Goal: Transaction & Acquisition: Purchase product/service

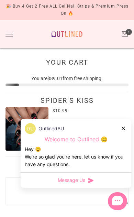
click at [124, 132] on div at bounding box center [124, 128] width 4 height 7
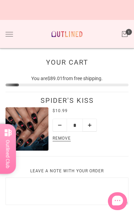
click at [15, 29] on div "Bundle and Save Press On Nail Bundles Press On Nails Bundles Kids Press On Nail…" at bounding box center [67, 34] width 134 height 29
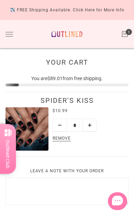
click at [8, 32] on button "Toggle drawer" at bounding box center [10, 34] width 8 height 4
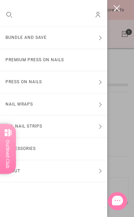
click at [75, 39] on button "Bundle and Save" at bounding box center [54, 38] width 108 height 22
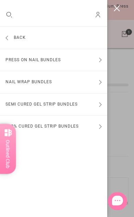
click at [80, 62] on button "Press On Nail Bundles" at bounding box center [54, 60] width 108 height 22
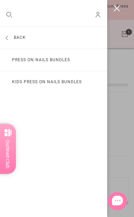
click at [72, 58] on link "Press On Nails Bundles" at bounding box center [54, 60] width 108 height 22
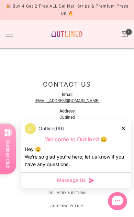
click at [125, 132] on div at bounding box center [124, 128] width 4 height 7
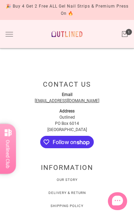
click at [125, 147] on div "Contact Us Email support@outlined.com.au Address Outlined PO Box 6014 North Ryd…" at bounding box center [67, 117] width 134 height 83
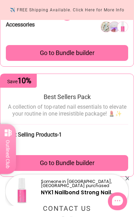
scroll to position [591, 0]
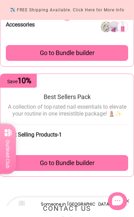
click at [97, 171] on div "Go to Bundle builder" at bounding box center [67, 163] width 123 height 16
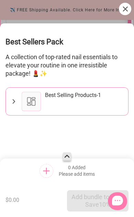
scroll to position [183, 0]
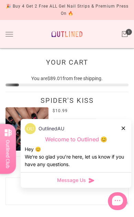
click at [12, 32] on button "Toggle drawer" at bounding box center [10, 34] width 8 height 4
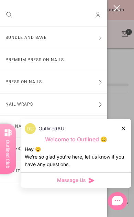
click at [99, 42] on button "Bundle and Save" at bounding box center [54, 38] width 108 height 22
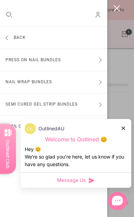
click at [52, 63] on button "Press On Nail Bundles" at bounding box center [54, 60] width 108 height 22
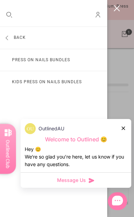
click at [58, 67] on link "Press On Nails Bundles" at bounding box center [54, 60] width 108 height 22
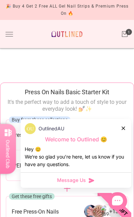
click at [119, 134] on div "OutlinedAU" at bounding box center [76, 128] width 103 height 11
click at [123, 130] on icon at bounding box center [123, 128] width 3 height 3
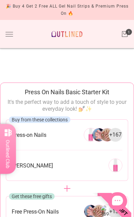
click at [11, 34] on button "Toggle drawer" at bounding box center [10, 34] width 8 height 4
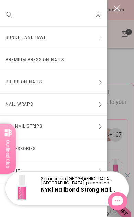
click at [61, 58] on link "Premium Press On Nails" at bounding box center [54, 60] width 108 height 22
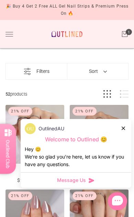
click at [122, 128] on icon at bounding box center [123, 128] width 3 height 3
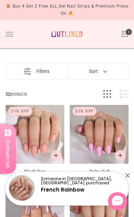
click at [42, 72] on button "Filters" at bounding box center [37, 71] width 40 height 16
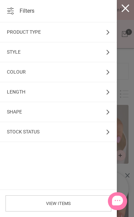
click at [108, 92] on div "Length" at bounding box center [58, 92] width 117 height 20
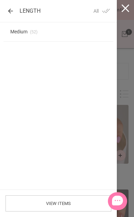
click at [13, 8] on div "Length" at bounding box center [24, 11] width 34 height 6
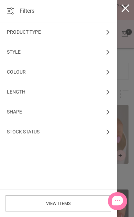
click at [129, 10] on div at bounding box center [125, 108] width 17 height 217
